Goal: Task Accomplishment & Management: Use online tool/utility

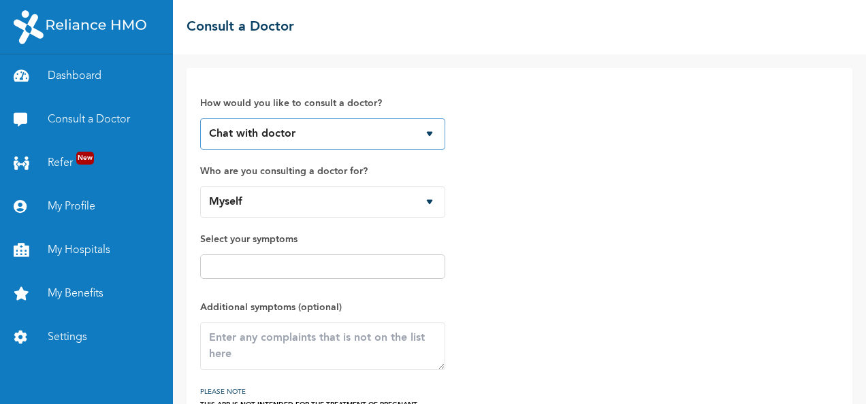
click at [432, 133] on select "Chat with doctor Phone Call" at bounding box center [322, 133] width 245 height 31
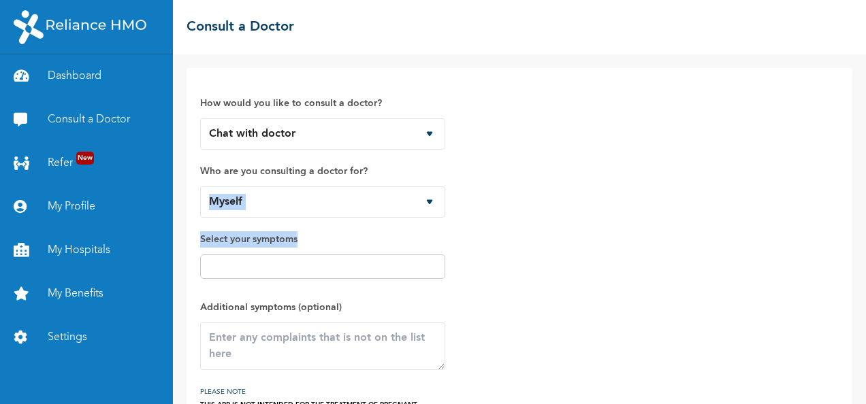
drag, startPoint x: 511, startPoint y: 164, endPoint x: 521, endPoint y: 278, distance: 114.2
click at [521, 278] on div "How would you like to consult a doctor? Chat with doctor Phone Call Who are you…" at bounding box center [519, 251] width 639 height 338
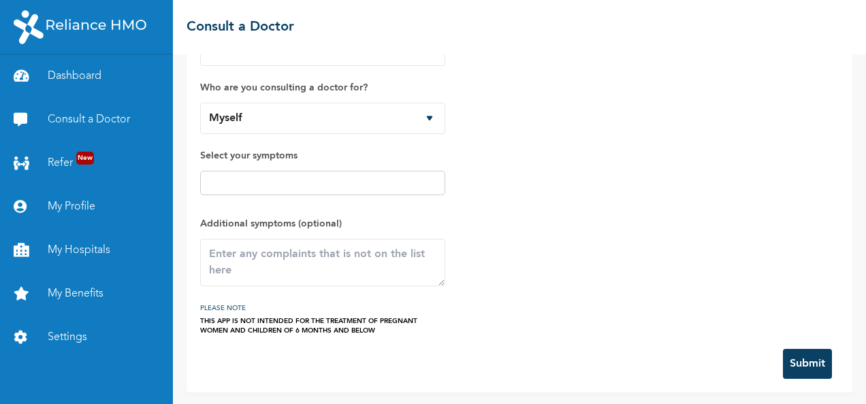
click at [521, 278] on div "How would you like to consult a doctor? Chat with doctor Phone Call Who are you…" at bounding box center [519, 167] width 639 height 338
click at [67, 158] on link "Refer New" at bounding box center [86, 164] width 173 height 44
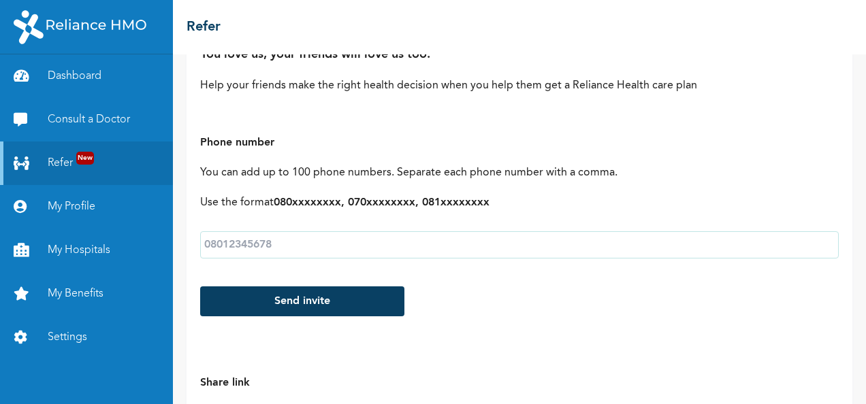
scroll to position [116, 0]
click at [103, 252] on link "My Hospitals" at bounding box center [86, 251] width 173 height 44
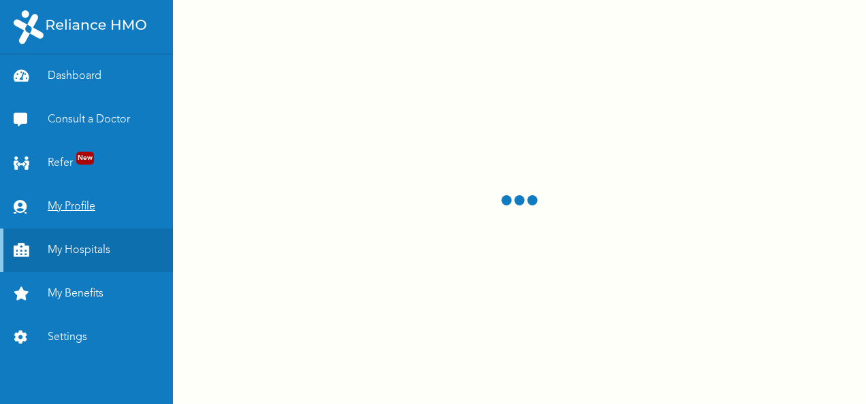
click at [76, 210] on link "My Profile" at bounding box center [86, 207] width 173 height 44
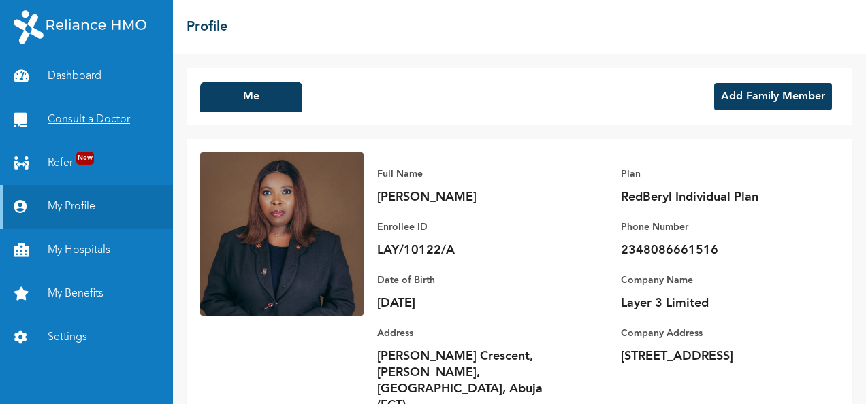
click at [82, 117] on link "Consult a Doctor" at bounding box center [86, 120] width 173 height 44
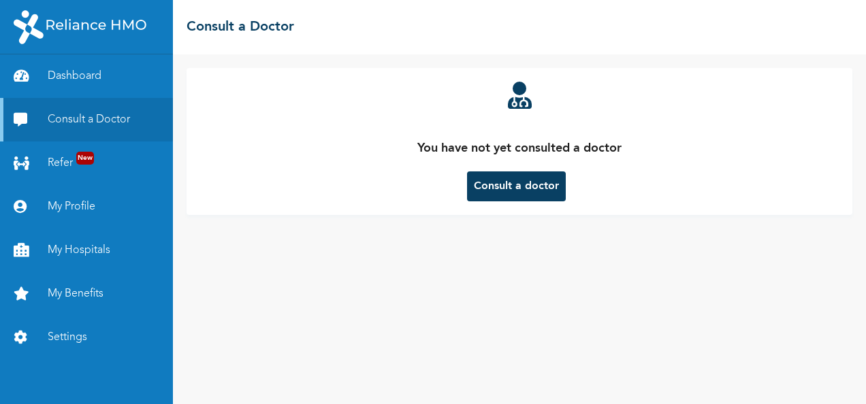
click at [490, 176] on button "Consult a doctor" at bounding box center [516, 187] width 99 height 30
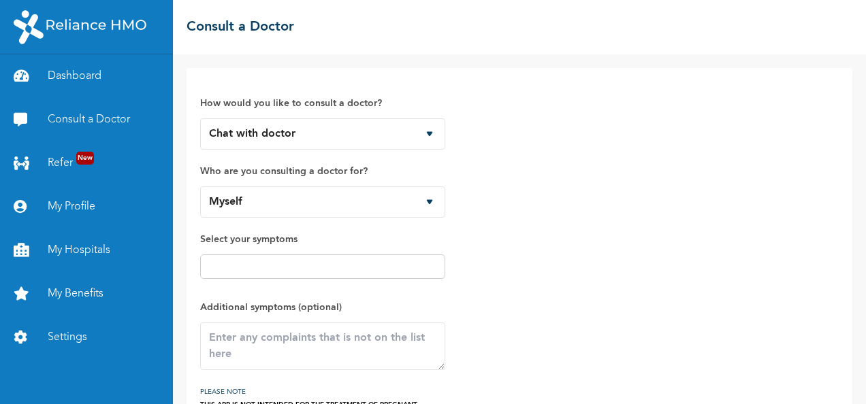
scroll to position [84, 0]
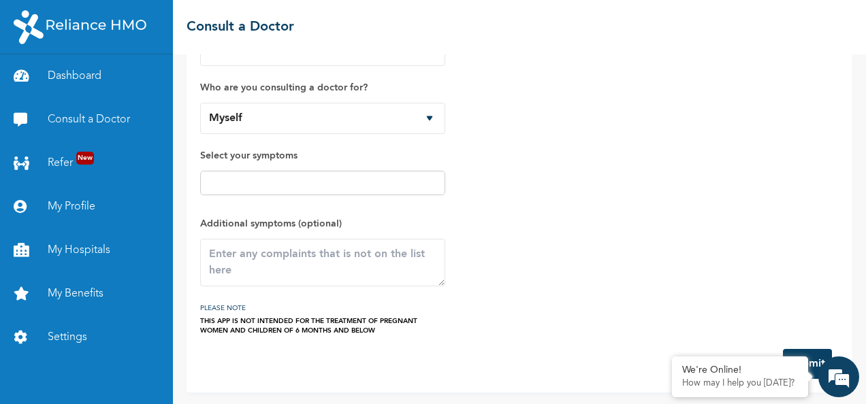
click at [660, 193] on div "How would you like to consult a doctor? Chat with doctor Phone Call Who are you…" at bounding box center [519, 167] width 639 height 338
click at [660, 1] on div "☰ Consult a Doctor" at bounding box center [519, 27] width 693 height 54
click at [660, 158] on div "How would you like to consult a doctor? Chat with doctor Phone Call Who are you…" at bounding box center [519, 167] width 639 height 338
click at [660, 44] on div "☰ Consult a Doctor" at bounding box center [519, 27] width 693 height 54
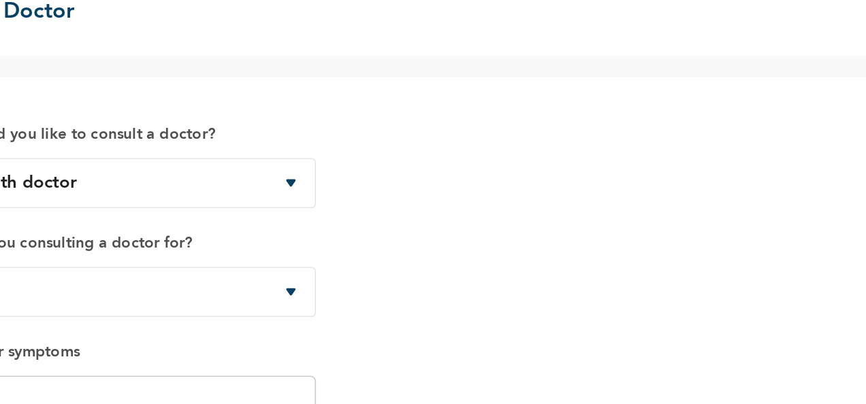
click at [660, 82] on div "How would you like to consult a doctor? Chat with doctor Phone Call Who are you…" at bounding box center [519, 251] width 639 height 338
click at [660, 73] on div "How would you like to consult a doctor? Chat with doctor Phone Call Who are you…" at bounding box center [520, 272] width 666 height 408
click at [660, 22] on div "☰ Consult a Doctor" at bounding box center [519, 27] width 693 height 54
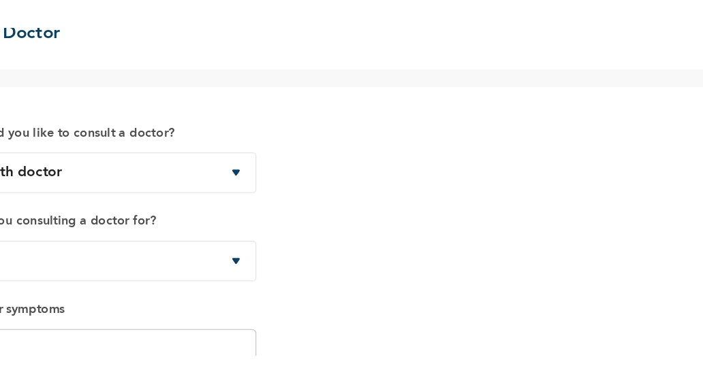
scroll to position [84, 0]
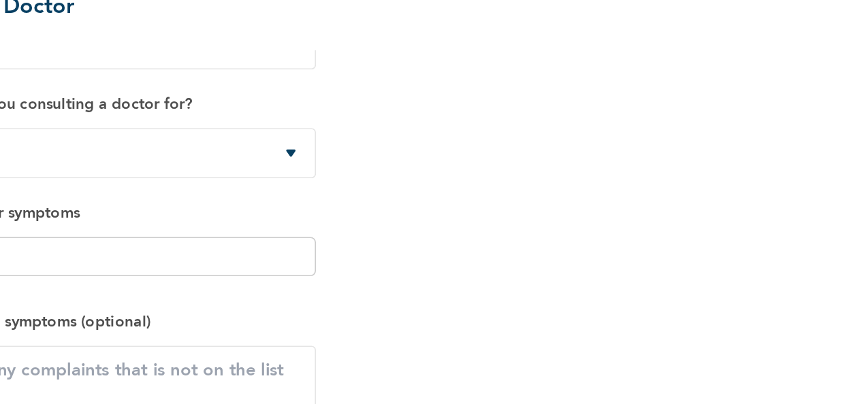
click at [660, 270] on div "How would you like to consult a doctor? Chat with doctor Phone Call Who are you…" at bounding box center [519, 167] width 639 height 338
click at [660, 246] on div "How would you like to consult a doctor? Chat with doctor Phone Call Who are you…" at bounding box center [519, 167] width 639 height 338
click at [660, 258] on div "How would you like to consult a doctor? Chat with doctor Phone Call Who are you…" at bounding box center [519, 167] width 639 height 338
click at [555, 88] on div "How would you like to consult a doctor? Chat with doctor Phone Call Who are you…" at bounding box center [519, 167] width 639 height 338
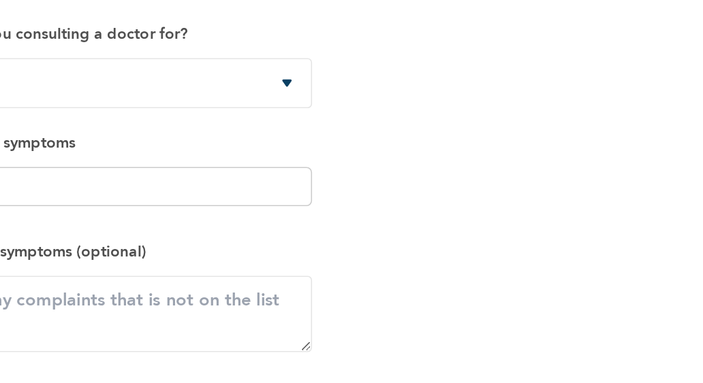
scroll to position [0, 0]
